Goal: Information Seeking & Learning: Learn about a topic

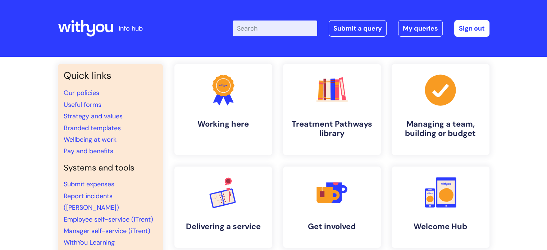
click at [279, 28] on input "Enter your search term here..." at bounding box center [275, 28] width 84 height 16
type input "notice"
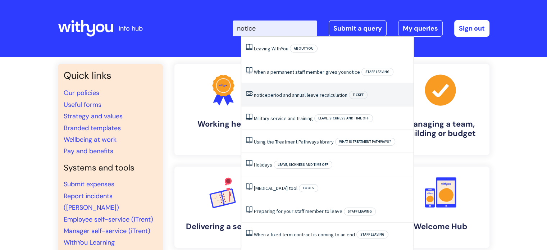
click at [311, 93] on link "notice period and annual leave recalculation" at bounding box center [300, 95] width 93 height 6
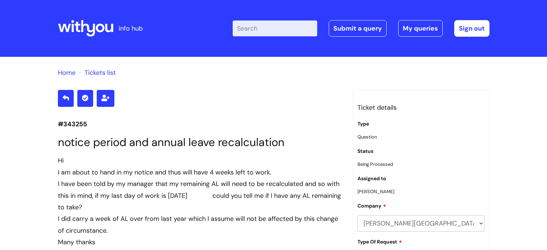
scroll to position [633, 0]
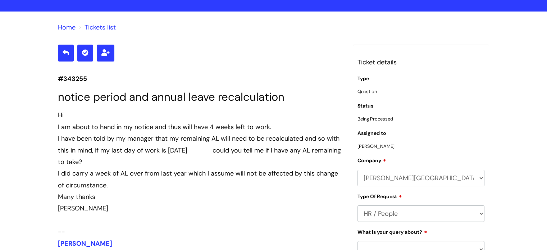
drag, startPoint x: 550, startPoint y: 162, endPoint x: 549, endPoint y: 22, distance: 140.2
click at [546, 22] on html "info hub Enter your search term here... Search Submit a query My queries Welcom…" at bounding box center [273, 80] width 547 height 250
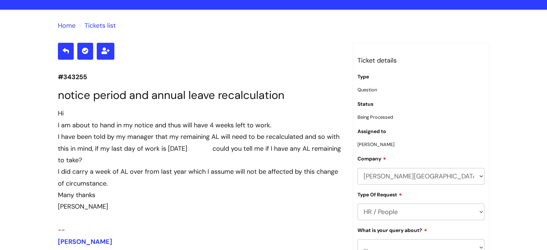
scroll to position [0, 0]
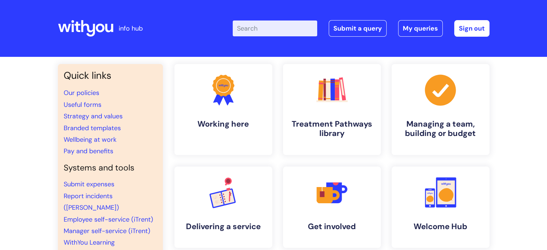
click at [263, 24] on input "Enter your search term here..." at bounding box center [275, 28] width 84 height 16
type input "notice"
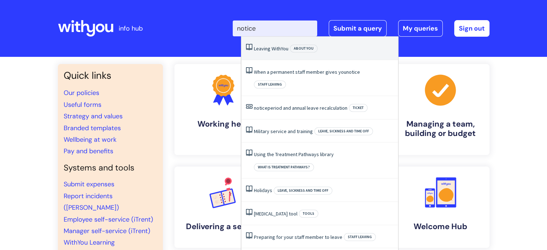
click at [276, 52] on li "Leaving WithYou About you" at bounding box center [319, 48] width 157 height 23
